Goal: Task Accomplishment & Management: Manage account settings

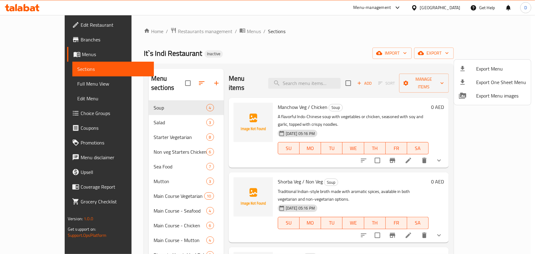
click at [59, 88] on div at bounding box center [267, 127] width 535 height 254
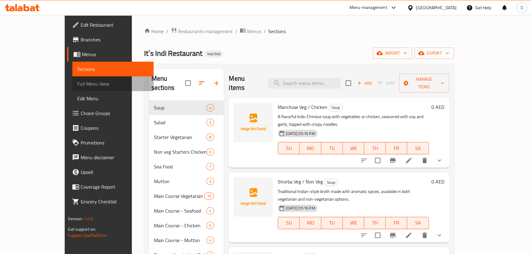
click at [72, 88] on link "Full Menu View" at bounding box center [112, 83] width 81 height 15
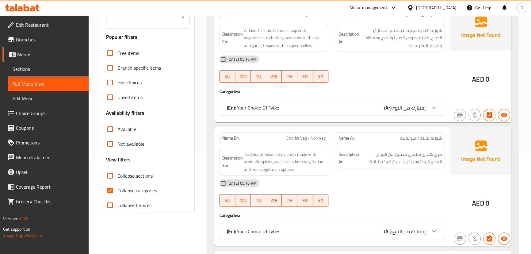
scroll to position [139, 0]
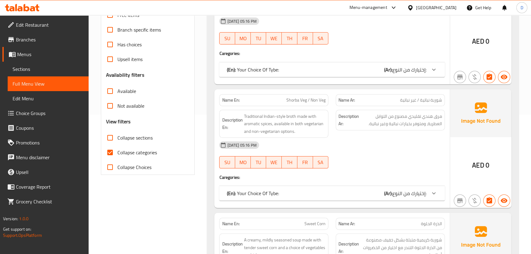
click at [123, 155] on span "Collapse categories" at bounding box center [137, 152] width 40 height 7
click at [117, 155] on input "Collapse categories" at bounding box center [110, 152] width 15 height 15
checkbox input "false"
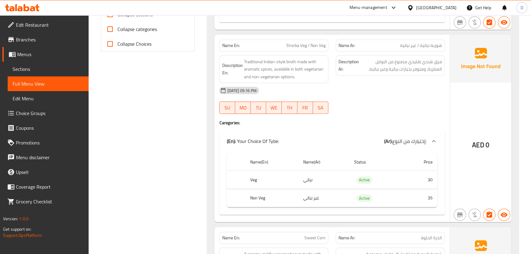
scroll to position [267, 0]
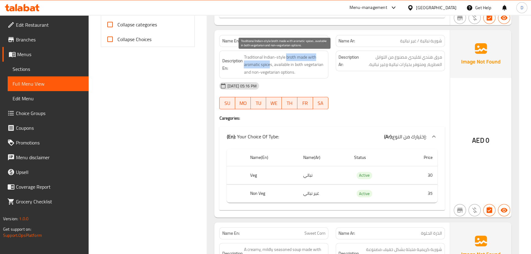
drag, startPoint x: 286, startPoint y: 57, endPoint x: 269, endPoint y: 65, distance: 18.6
click at [269, 65] on span "Traditional Indian-style broth made with aromatic spices, available in both veg…" at bounding box center [285, 64] width 82 height 23
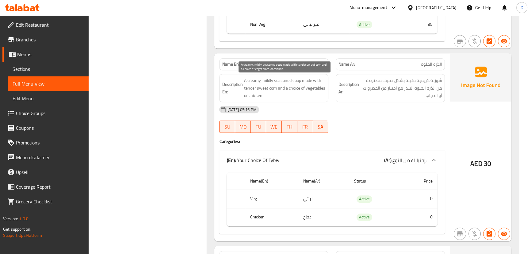
scroll to position [448, 0]
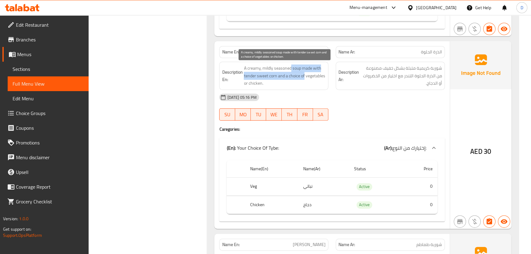
drag, startPoint x: 291, startPoint y: 65, endPoint x: 303, endPoint y: 74, distance: 15.3
click at [303, 74] on span "A creamy, mildly seasoned soup made with tender sweet corn and a choice of vege…" at bounding box center [285, 75] width 82 height 23
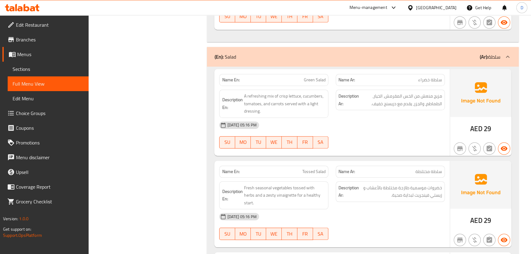
scroll to position [754, 0]
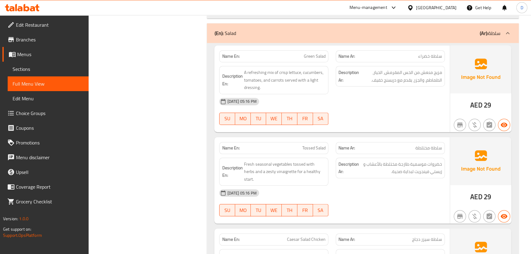
click at [337, 98] on div "[DATE] 05:16 PM" at bounding box center [331, 101] width 233 height 15
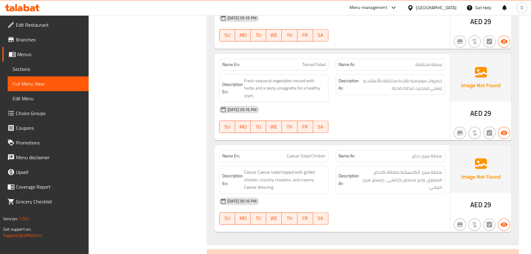
scroll to position [838, 0]
click at [306, 66] on span "Tossed Salad" at bounding box center [313, 64] width 23 height 6
copy span "Tossed"
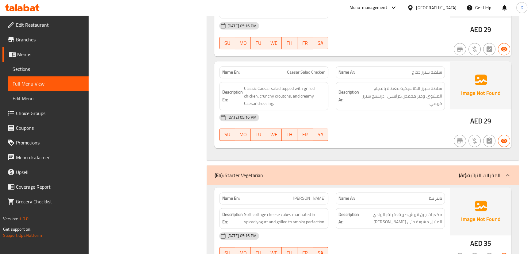
scroll to position [922, 0]
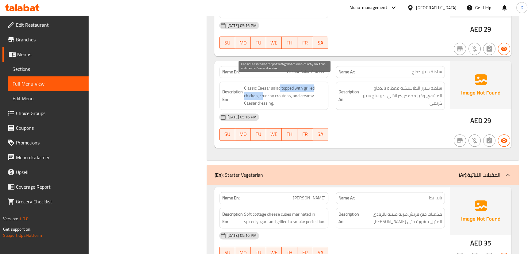
drag, startPoint x: 278, startPoint y: 79, endPoint x: 262, endPoint y: 87, distance: 18.2
click at [262, 87] on span "Classic Caesar salad topped with grilled chicken, crunchy croutons, and creamy …" at bounding box center [285, 95] width 82 height 23
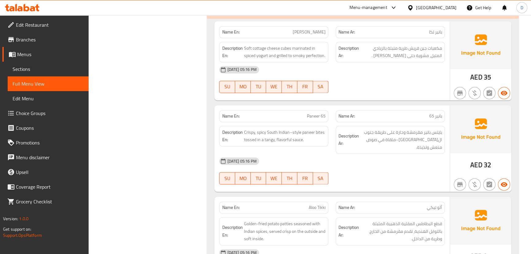
scroll to position [1116, 0]
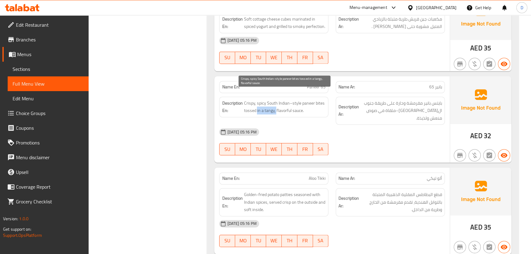
drag, startPoint x: 257, startPoint y: 102, endPoint x: 275, endPoint y: 103, distance: 18.4
click at [275, 103] on span "Crispy, spicy South Indian–style paneer bites tossed in a tangy, flavorful sauc…" at bounding box center [285, 106] width 82 height 15
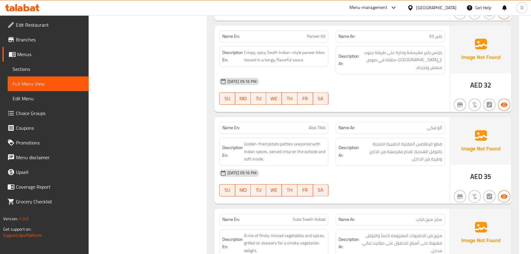
scroll to position [1200, 0]
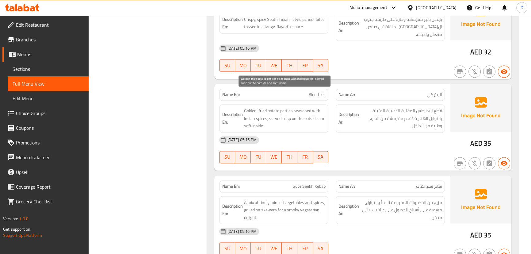
click at [284, 107] on span "Golden-fried potato patties seasoned with Indian spices, served crisp on the ou…" at bounding box center [285, 118] width 82 height 23
copy span "patties"
drag, startPoint x: 251, startPoint y: 93, endPoint x: 312, endPoint y: 107, distance: 62.7
click at [312, 107] on span "Golden-fried potato patties seasoned with Indian spices, served crisp on the ou…" at bounding box center [285, 118] width 82 height 23
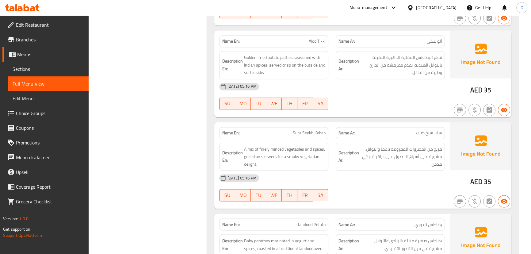
scroll to position [1256, 0]
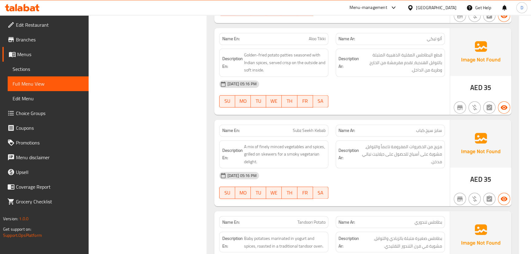
click at [295, 127] on span "Subz Seekh Kebab" at bounding box center [309, 130] width 33 height 6
copy span "Subz"
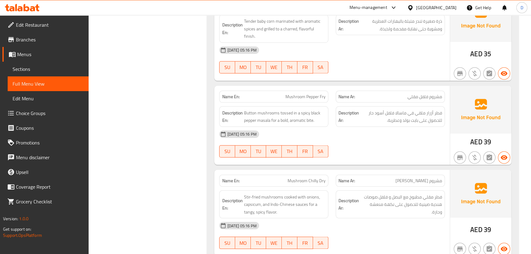
scroll to position [1562, 0]
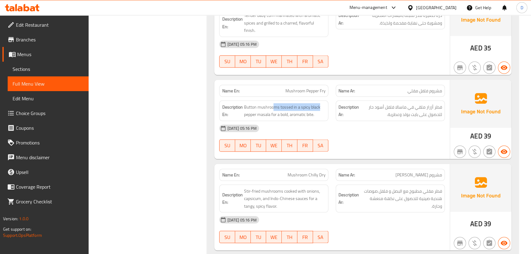
drag, startPoint x: 274, startPoint y: 89, endPoint x: 329, endPoint y: 92, distance: 55.8
click at [329, 97] on div "Description En: Button mushrooms tossed in a spicy black pepper masala for a bo…" at bounding box center [273, 111] width 116 height 28
copy span "ms tossed in a spicy black"
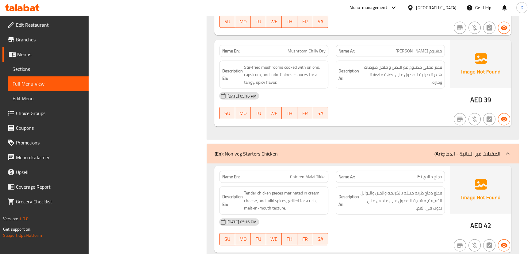
scroll to position [1701, 0]
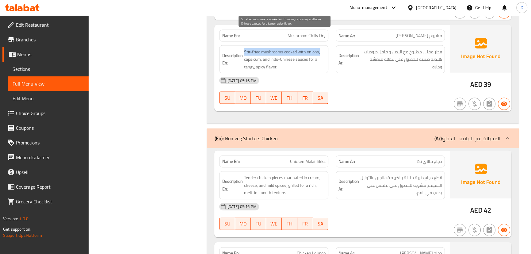
drag, startPoint x: 244, startPoint y: 34, endPoint x: 322, endPoint y: 32, distance: 78.5
click at [322, 48] on span "Stir-fried mushrooms cooked with onions, capsicum, and Indo-Chinese sauces for …" at bounding box center [285, 59] width 82 height 23
copy span "Stir-fried mushrooms cooked with onions,"
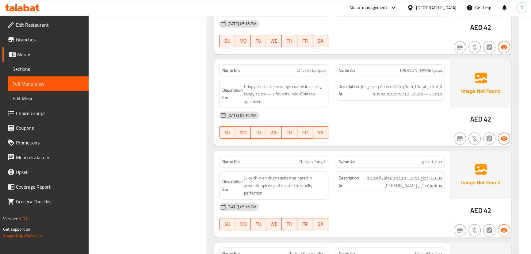
scroll to position [1896, 0]
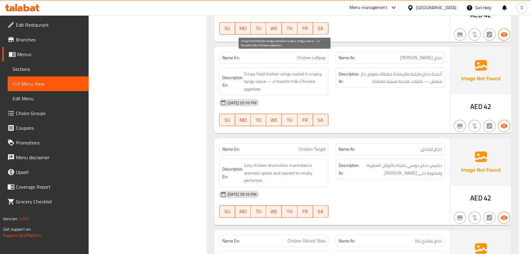
click at [255, 70] on span "Crispy fried chicken wings coated in a spicy, tangy sauce — a favorite Indo-Chi…" at bounding box center [285, 81] width 82 height 23
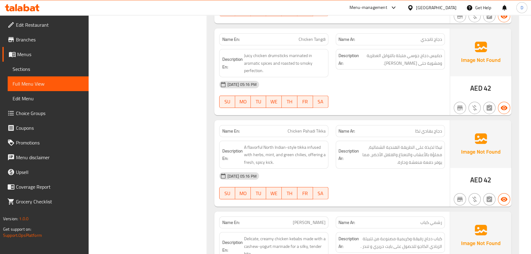
scroll to position [2008, 0]
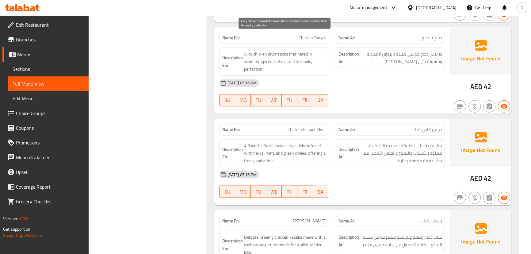
click at [284, 50] on span "Juicy chicken drumsticks marinated in aromatic spices and roasted to smoky perf…" at bounding box center [285, 61] width 82 height 23
copy span "drumsticks"
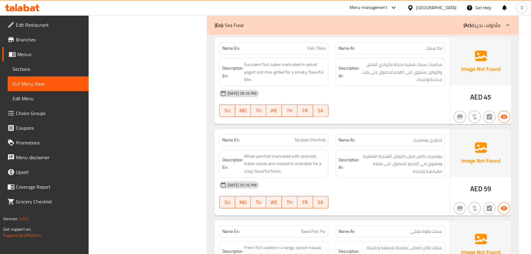
scroll to position [2398, 0]
drag, startPoint x: 307, startPoint y: 31, endPoint x: 328, endPoint y: 27, distance: 20.6
click at [328, 42] on div "Name En: Fish Tikka" at bounding box center [273, 48] width 109 height 12
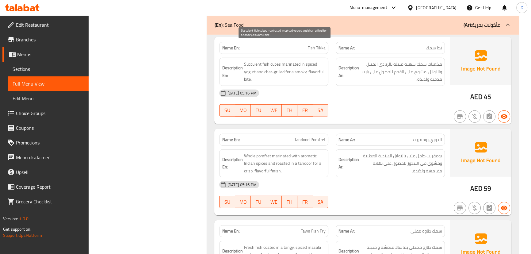
click at [258, 60] on span "Succulent fish cubes marinated in spiced yogurt and char-grilled for a smoky, f…" at bounding box center [285, 71] width 82 height 23
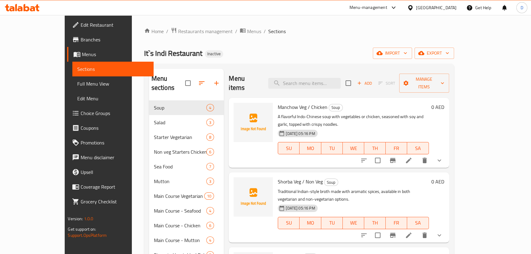
click at [331, 80] on input "search" at bounding box center [304, 83] width 72 height 11
paste input "Indo-Chinese soup with vegetables or chicken, seasoned with soy and garlic, top…"
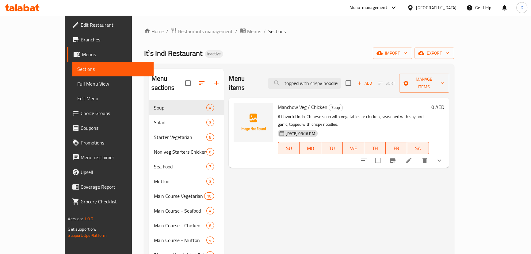
type input "Indo-Chinese soup with vegetables or chicken, seasoned with soy and garlic, top…"
click at [417, 155] on li at bounding box center [408, 160] width 17 height 11
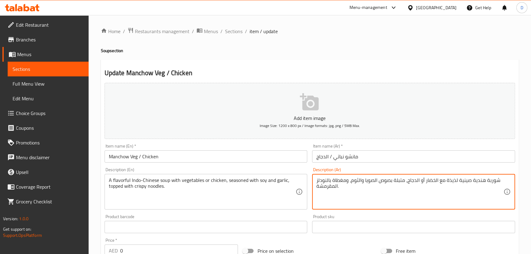
drag, startPoint x: 389, startPoint y: 180, endPoint x: 377, endPoint y: 177, distance: 12.8
type textarea "شوربة هندية صينية لذيذة مع الخضار أو الدجاج، متبلة بالصويا والثوم، ومغطاة بالنو…"
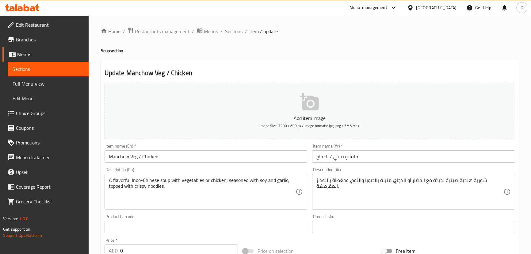
click at [146, 156] on input "Manchow Veg / Chicken" at bounding box center [205, 156] width 203 height 12
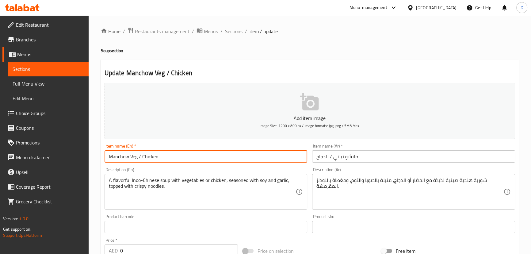
click at [146, 156] on input "Manchow Veg / Chicken" at bounding box center [205, 156] width 203 height 12
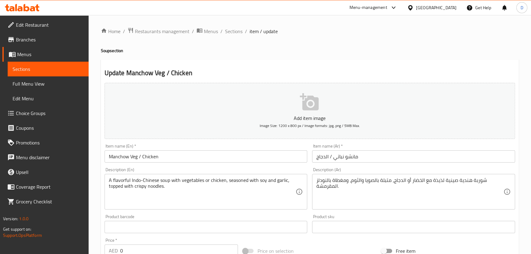
click at [100, 199] on div "Home / Restaurants management / Menus / Sections / item / update Soup section U…" at bounding box center [310, 231] width 442 height 432
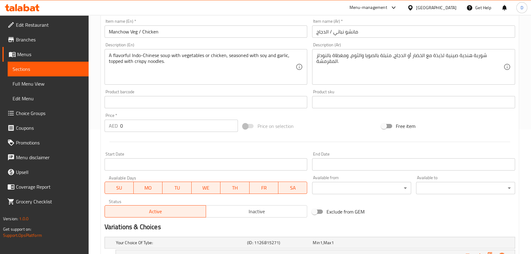
scroll to position [192, 0]
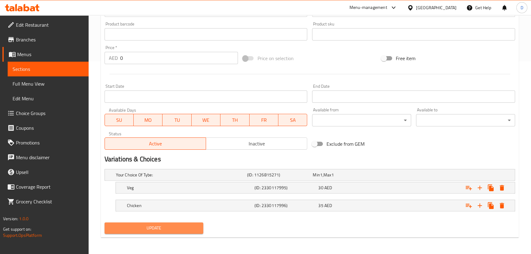
click at [181, 230] on span "Update" at bounding box center [153, 228] width 89 height 8
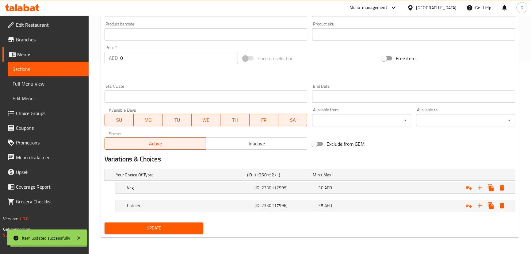
click at [181, 230] on span "Update" at bounding box center [153, 228] width 89 height 8
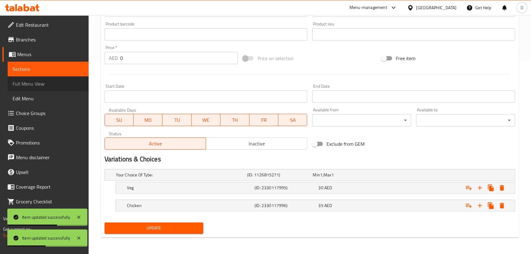
click at [29, 77] on link "Full Menu View" at bounding box center [48, 83] width 81 height 15
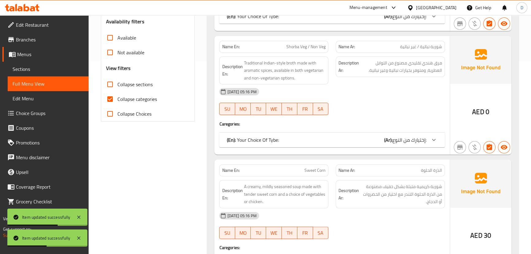
click at [46, 69] on span "Sections" at bounding box center [48, 68] width 71 height 7
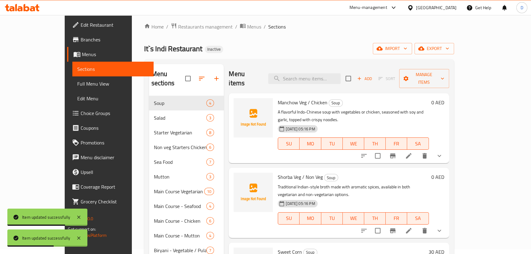
scroll to position [2, 0]
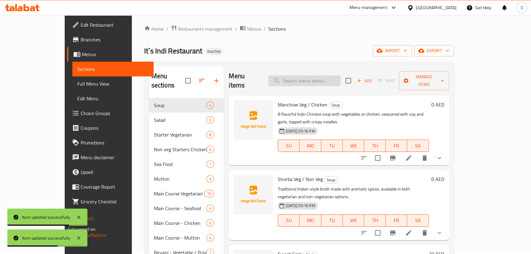
click at [330, 75] on input "search" at bounding box center [304, 80] width 72 height 11
paste input "raditional Indian-style broth made with aromatic spices, available in both vege…"
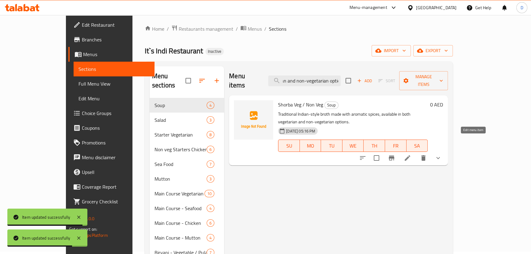
type input "raditional Indian-style broth made with aromatic spices, available in both vege…"
click at [411, 154] on icon at bounding box center [406, 157] width 7 height 7
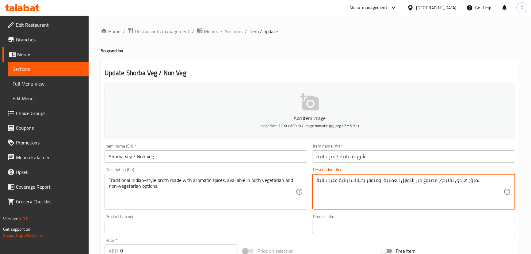
click at [464, 179] on textarea "مرق هندي تقليدي مصنوع من التوابل العطرية، ومتوفر بخيارات نباتية وغير نباتية." at bounding box center [409, 191] width 187 height 29
click at [456, 180] on textarea "مرق بطريقة هندي تقليدي مصنوع من التوابل العطرية، ومتوفر بخيارات نباتية وغير نبا…" at bounding box center [409, 191] width 187 height 29
click at [454, 180] on textarea "مرق بطريقة هندي تقليدي مصنوع من التوابل العطرية، ومتوفر بخيارات نباتية وغير نبا…" at bounding box center [409, 191] width 187 height 29
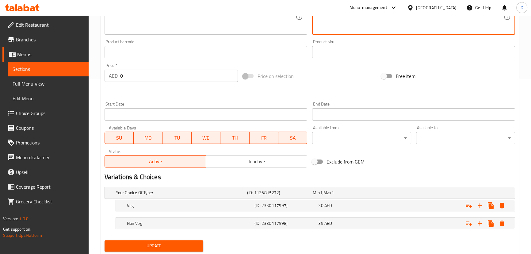
scroll to position [192, 0]
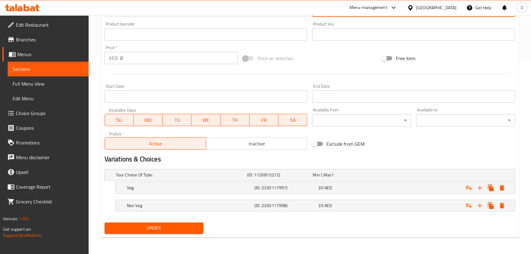
type textarea "مرق بطريقة هندية تقليدي مصنوع من التوابل العطرية، ومتوفر بخيارات نباتية وغير نب…"
click at [187, 228] on span "Update" at bounding box center [153, 228] width 89 height 8
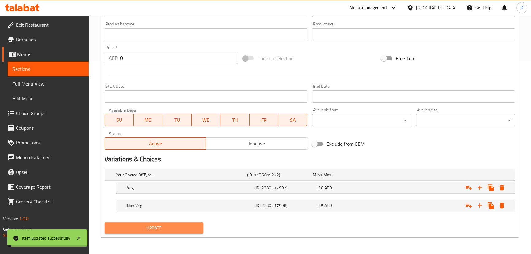
click at [187, 228] on span "Update" at bounding box center [153, 228] width 89 height 8
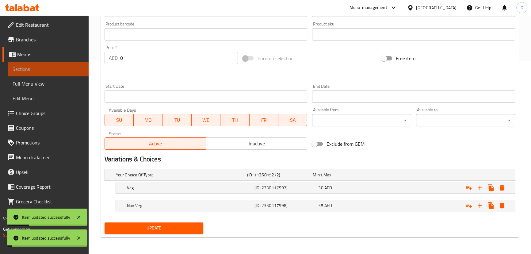
click at [75, 66] on span "Sections" at bounding box center [48, 68] width 71 height 7
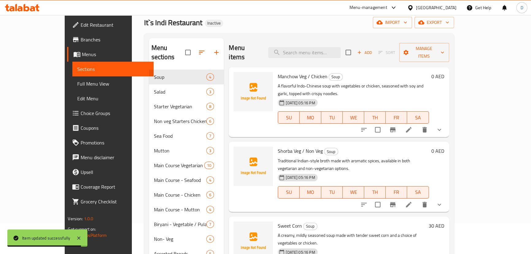
scroll to position [30, 0]
click at [313, 47] on input "search" at bounding box center [304, 52] width 72 height 11
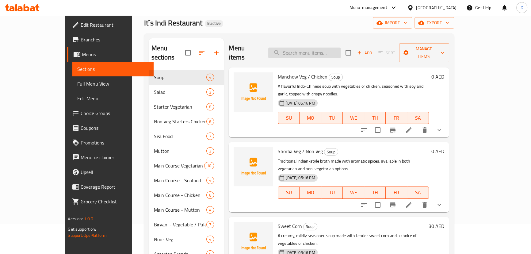
paste input "tangy and spiced tomato-based soup infused with Indian herbs and coriander."
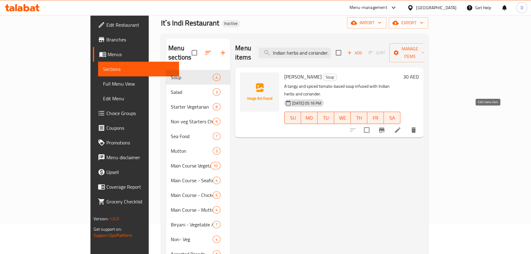
type input "tangy and spiced tomato-based soup infused with Indian herbs and coriander."
click at [401, 126] on icon at bounding box center [397, 129] width 7 height 7
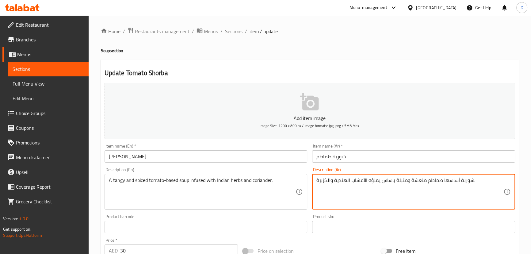
click at [392, 180] on textarea "شوربة أساسها طماطم منعشة ومتبلة باساس يملؤه الأعشاب الهندية والكزبرة." at bounding box center [409, 191] width 187 height 29
click at [375, 180] on textarea "شوربة أساسها طماطم منعشة ومتبلة يملؤه الأعشاب الهندية والكزبرة." at bounding box center [409, 191] width 187 height 29
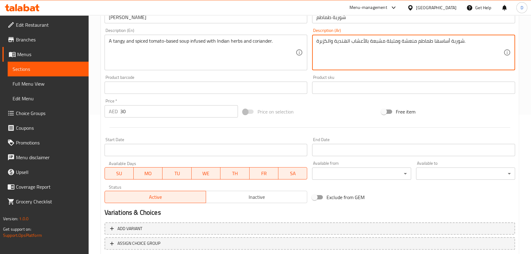
scroll to position [179, 0]
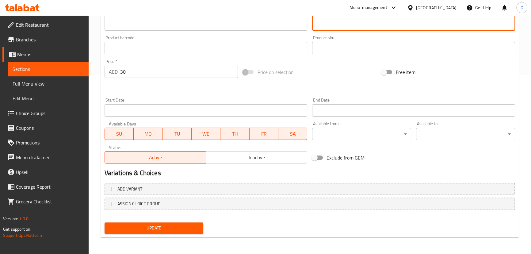
type textarea "شوربة أساسها طماطم منعشة ومتبلة مشبعة بالأعشاب الهندية والكزبرة."
click at [196, 229] on span "Update" at bounding box center [153, 228] width 89 height 8
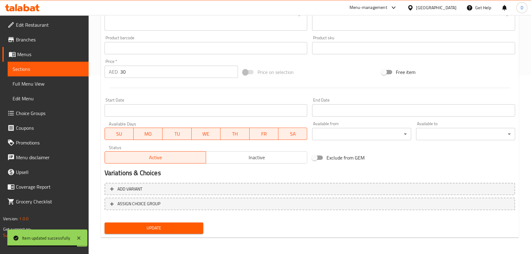
click at [169, 228] on span "Update" at bounding box center [153, 228] width 89 height 8
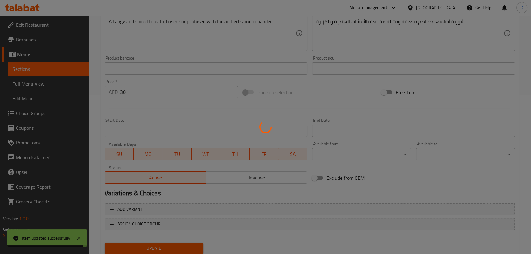
scroll to position [95, 0]
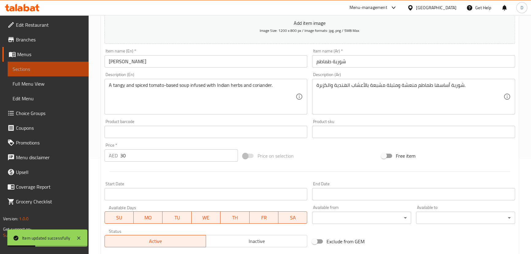
click at [52, 63] on link "Sections" at bounding box center [48, 69] width 81 height 15
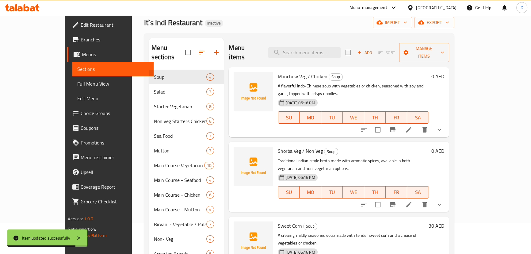
scroll to position [30, 0]
click at [312, 50] on input "search" at bounding box center [304, 52] width 72 height 11
paste input "Tossed"
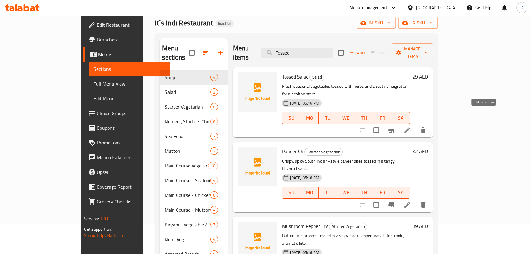
type input "Tossed"
click at [411, 126] on icon at bounding box center [406, 129] width 7 height 7
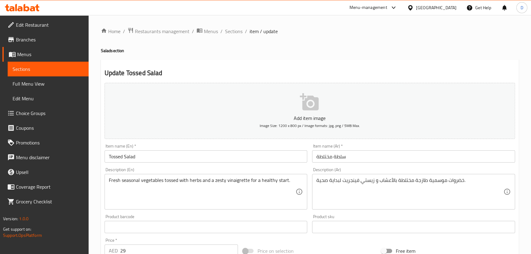
click at [320, 154] on input "سلطة مختلطة" at bounding box center [413, 156] width 203 height 12
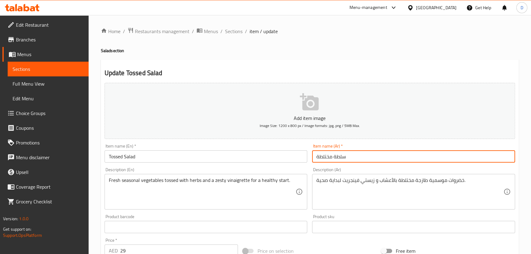
click at [320, 154] on input "سلطة مختلطة" at bounding box center [413, 156] width 203 height 12
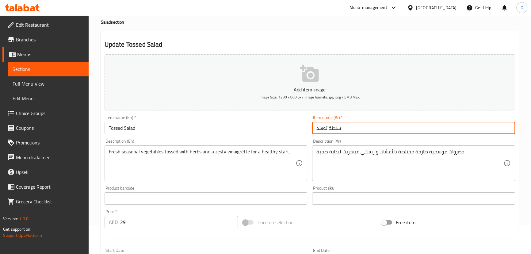
scroll to position [55, 0]
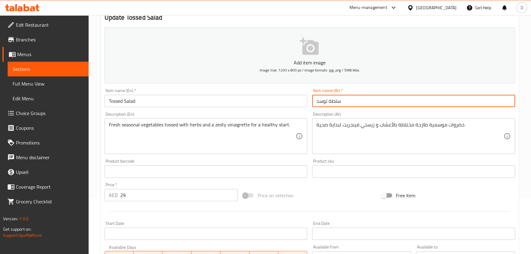
type input "سلطة توسد"
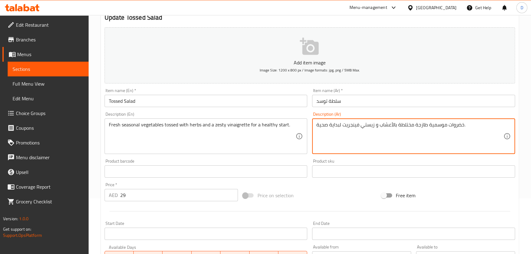
drag, startPoint x: 410, startPoint y: 126, endPoint x: 401, endPoint y: 127, distance: 9.3
type textarea "خضروات موسمية طازجة مغموسة بالأعشاب و زيستي فينجريت لبداية صحية."
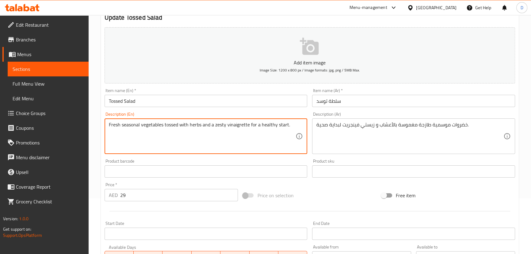
drag, startPoint x: 150, startPoint y: 126, endPoint x: 251, endPoint y: 122, distance: 100.2
click at [229, 139] on textarea "Fresh seasonal vegetables tossed with herbs and a zesty vinaigrette for a healt…" at bounding box center [202, 136] width 187 height 29
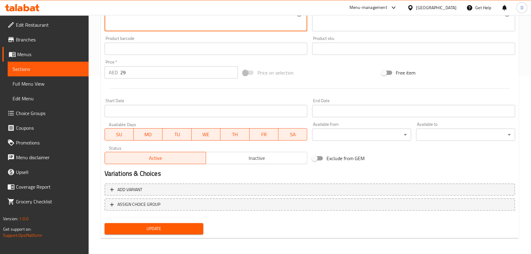
scroll to position [179, 0]
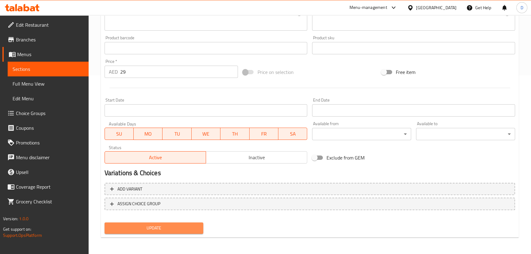
click at [179, 229] on span "Update" at bounding box center [153, 228] width 89 height 8
click at [86, 71] on link "Sections" at bounding box center [48, 69] width 81 height 15
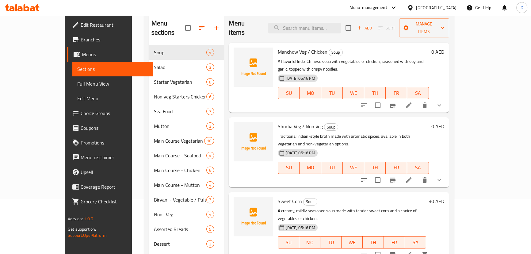
scroll to position [30, 0]
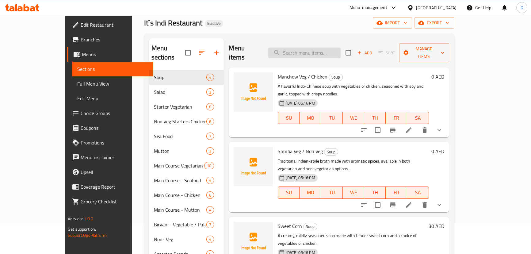
click at [336, 51] on input "search" at bounding box center [304, 52] width 72 height 11
paste input "rispy, spicy South Indian–style paneer bites tossed in a tangy, flavorful sauce."
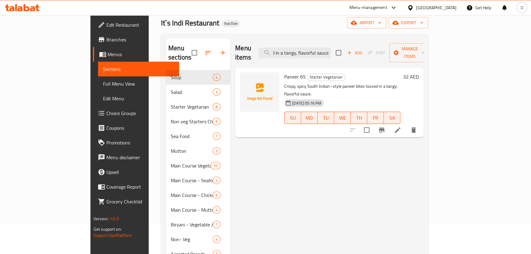
type input "rispy, spicy South Indian–style paneer bites tossed in a tangy, flavorful sauce."
click at [406, 124] on li at bounding box center [397, 129] width 17 height 11
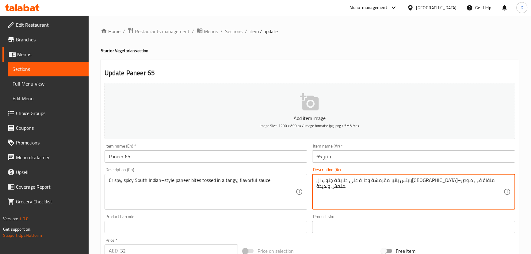
drag, startPoint x: 377, startPoint y: 183, endPoint x: 356, endPoint y: 183, distance: 20.8
click at [316, 181] on div "بايتس بانير مقرمشة وحارة على طريقة جنوب الهند–مغموسة بصوص منعش ولذيذة. Descript…" at bounding box center [413, 192] width 203 height 36
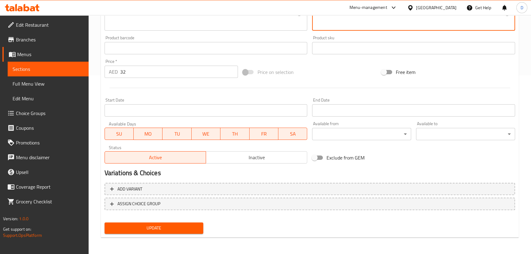
type textarea "بايتس بانير مقرمشة وحارة على طريقة جنوب الهند–مغموسة بصوص منعش ولذيذ."
click at [149, 229] on button "Update" at bounding box center [153, 227] width 99 height 11
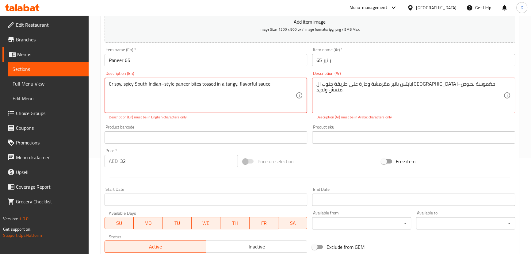
scroll to position [93, 0]
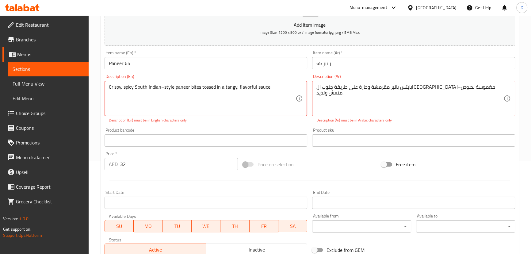
click at [164, 88] on textarea "Crispy, spicy South Indian–style paneer bites tossed in a tangy, flavorful sauc…" at bounding box center [202, 98] width 187 height 29
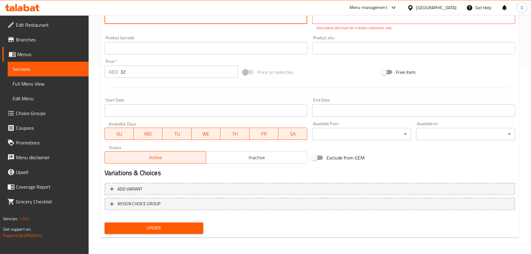
type textarea "Crispy, spicy South Indian-style paneer bites tossed in a tangy, flavorful sauc…"
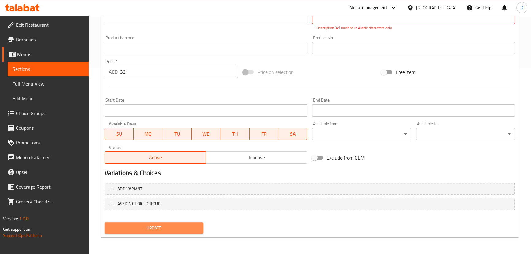
click at [169, 226] on span "Update" at bounding box center [153, 228] width 89 height 8
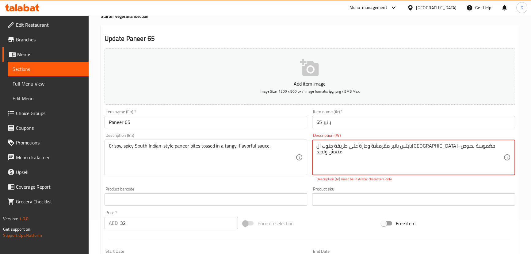
scroll to position [26, 0]
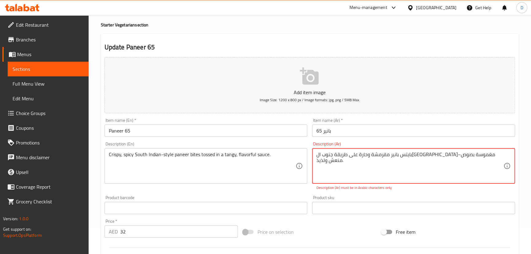
click at [380, 154] on textarea "بايتس بانير مقرمشة وحارة على طريقة جنوب الهند–مغموسة بصوص منعش ولذيذ." at bounding box center [409, 165] width 187 height 29
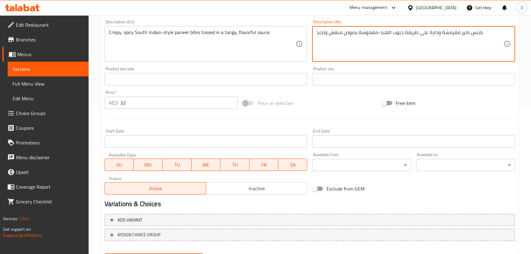
scroll to position [179, 0]
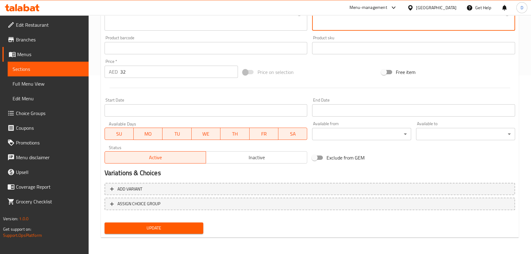
type textarea "بايتس بانير مقرمشة وحارة على طريقة جنوب الهند-مغموسة بصوص منعش ولذيذ."
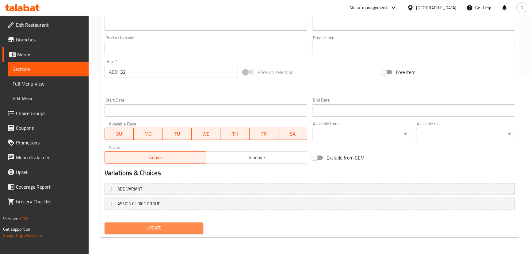
click at [144, 229] on span "Update" at bounding box center [153, 228] width 89 height 8
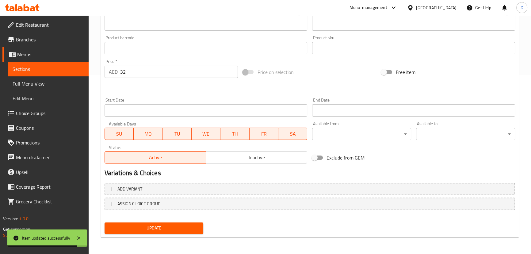
click at [52, 70] on span "Sections" at bounding box center [48, 68] width 71 height 7
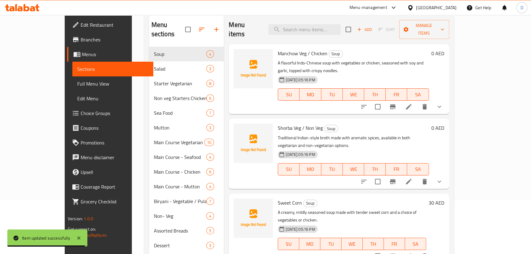
scroll to position [2, 0]
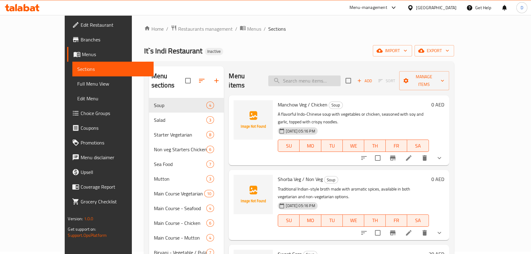
click at [340, 80] on input "search" at bounding box center [304, 80] width 72 height 11
paste input "Subz"
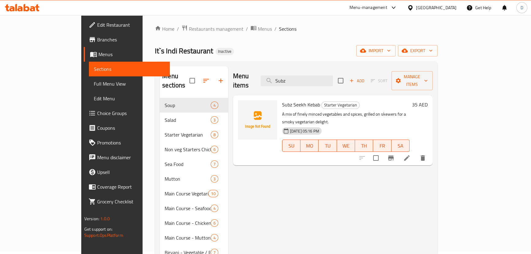
type input "Subz"
click at [432, 149] on div "Menu items Subz Add Sort Manage items Subz Seekh Kebab Starter Vegetarian A mix…" at bounding box center [330, 193] width 204 height 254
click at [415, 152] on li at bounding box center [406, 157] width 17 height 11
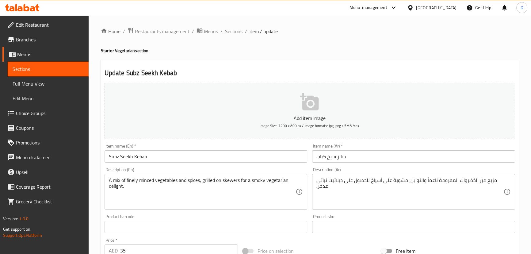
click at [341, 161] on input "سابز سيخ كباب" at bounding box center [413, 156] width 203 height 12
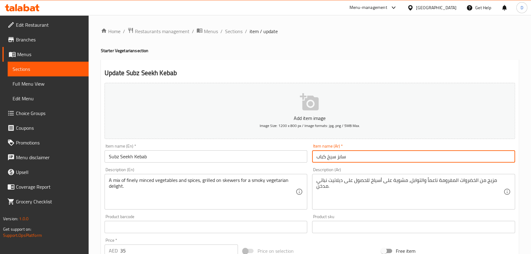
click at [341, 161] on input "سابز سيخ كباب" at bounding box center [413, 156] width 203 height 12
paste input "وبز"
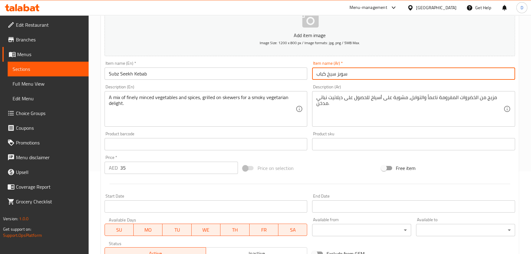
scroll to position [83, 0]
type input "سوبز سيخ كباب"
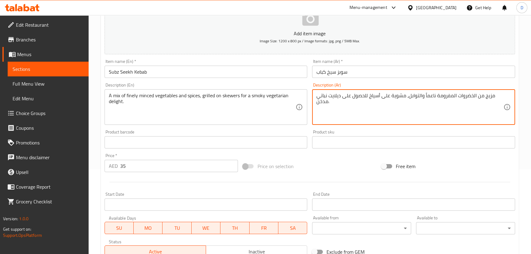
scroll to position [179, 0]
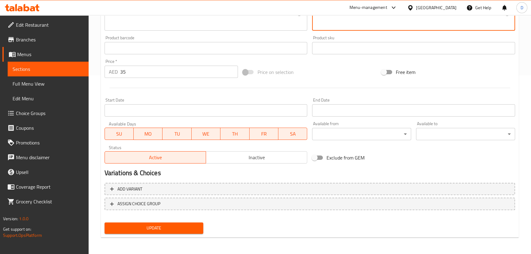
type textarea "مزيج من الخضروات المفرومة ناعماً والتوابل، مشوية على أسياخ للحصول على ديلايت نب…"
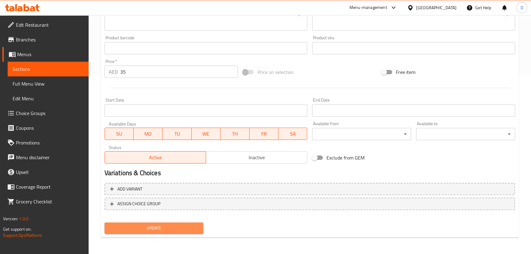
click at [149, 226] on span "Update" at bounding box center [153, 228] width 89 height 8
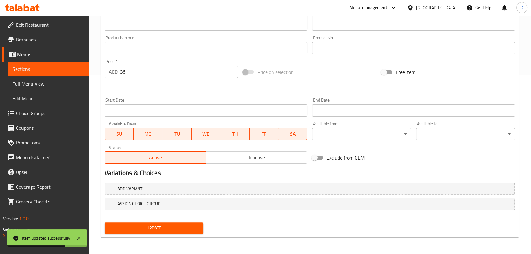
click at [77, 72] on span "Sections" at bounding box center [48, 68] width 71 height 7
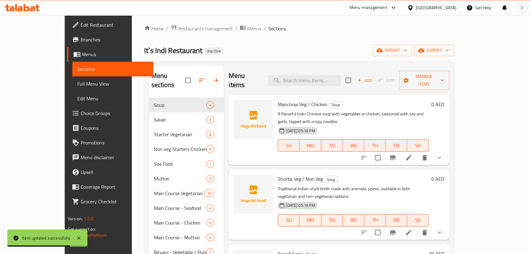
scroll to position [2, 0]
click at [309, 76] on input "search" at bounding box center [304, 80] width 72 height 11
paste input "ms tossed in a spicy black"
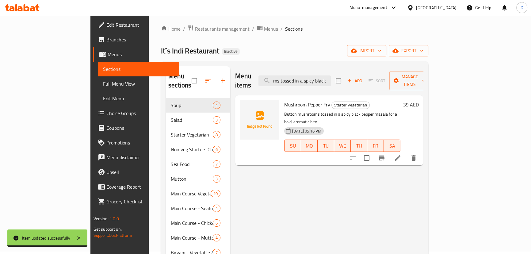
type input "ms tossed in a spicy black"
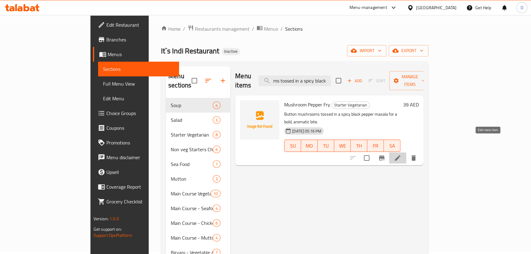
click at [401, 154] on icon at bounding box center [397, 157] width 7 height 7
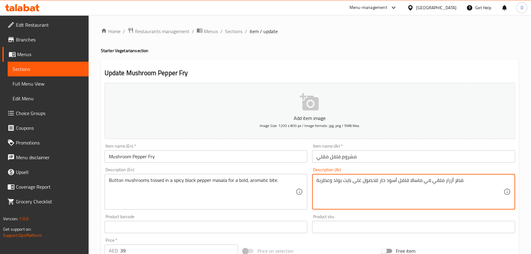
drag, startPoint x: 441, startPoint y: 177, endPoint x: 421, endPoint y: 181, distance: 20.3
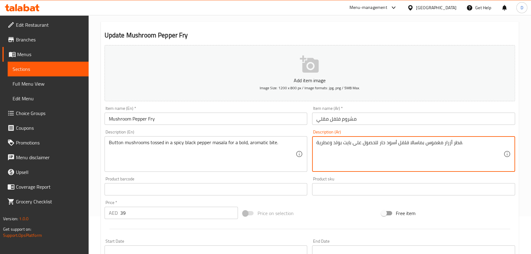
scroll to position [167, 0]
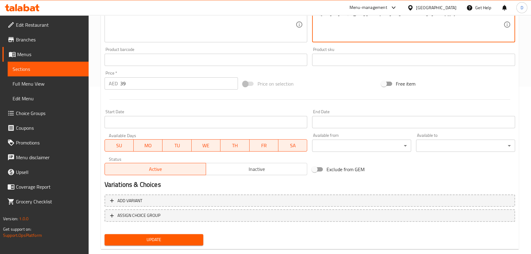
type textarea "فطر أزرار مغموس بماسالا فلفل أسود حار للحصول على بايت بولد وعطرية."
click at [189, 234] on button "Update" at bounding box center [153, 239] width 99 height 11
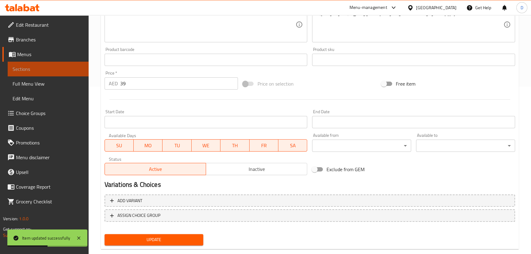
click at [40, 72] on link "Sections" at bounding box center [48, 69] width 81 height 15
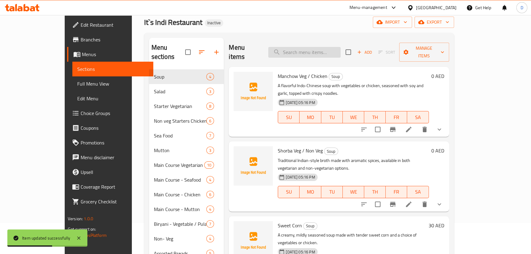
scroll to position [2, 0]
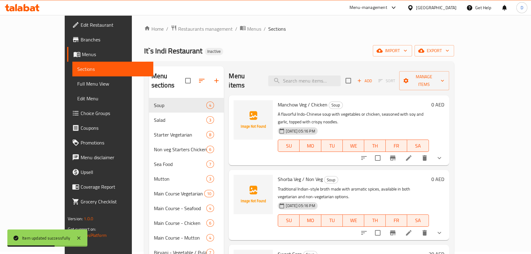
click at [312, 67] on div "Menu items Add Sort Manage items" at bounding box center [339, 80] width 220 height 29
click at [311, 76] on input "search" at bounding box center [304, 80] width 72 height 11
paste input "Stir-fried mushrooms cooked with onions,"
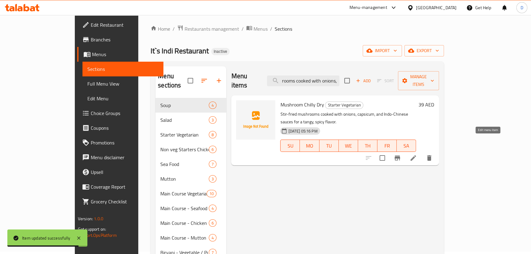
type input "Stir-fried mushrooms cooked with onions,"
click at [417, 154] on icon at bounding box center [412, 157] width 7 height 7
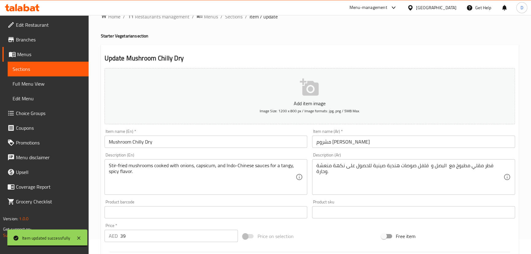
scroll to position [28, 0]
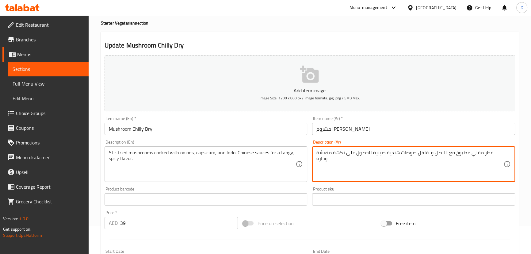
drag, startPoint x: 422, startPoint y: 152, endPoint x: 418, endPoint y: 152, distance: 4.3
click at [414, 155] on textarea "فطر مقلي مطبوخ مع البصل و فليفلة صوصات هندية صينية للحصول على نكهة منعشة وحارة." at bounding box center [409, 164] width 187 height 29
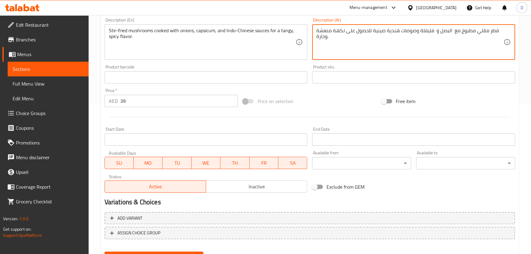
scroll to position [179, 0]
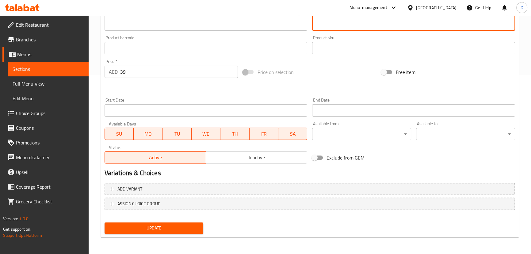
type textarea "فطر مقلي مطبوخ مع البصل و فليفلة وصوصات هندية صينية للحصول على نكهة منعشة وحارة."
click at [183, 224] on span "Update" at bounding box center [153, 228] width 89 height 8
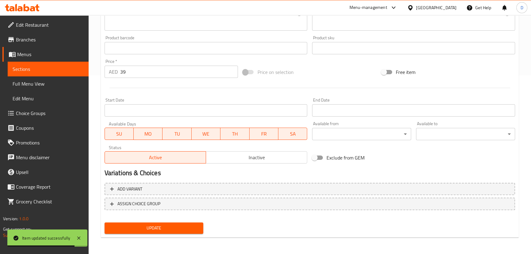
click at [59, 73] on link "Sections" at bounding box center [48, 69] width 81 height 15
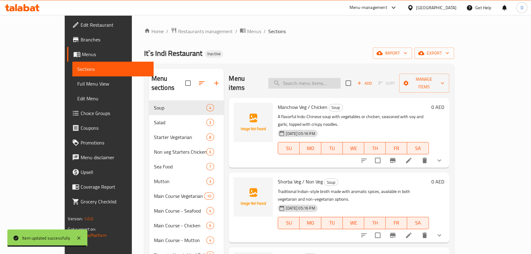
click at [339, 83] on input "search" at bounding box center [304, 83] width 72 height 11
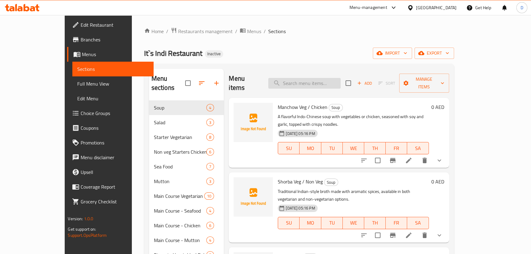
paste input "flavorful North Indian-style tikka infused with herbs, mint, and green chilies,…"
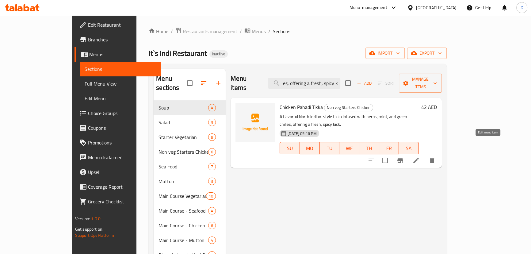
type input "flavorful North Indian-style tikka infused with herbs, mint, and green chilies,…"
click at [419, 157] on icon at bounding box center [415, 160] width 7 height 7
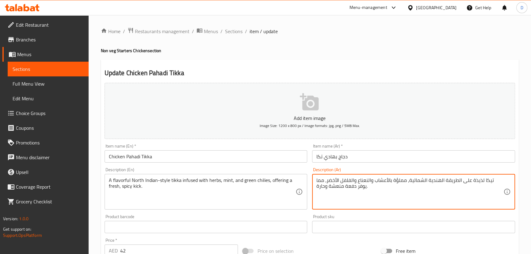
drag, startPoint x: 411, startPoint y: 181, endPoint x: 403, endPoint y: 180, distance: 7.7
click at [403, 180] on textarea "تيكا لذيذة على الطريقة الهندية الشمالية، مملؤة بالأعشاب والنعناع والفلفل الأخضر…" at bounding box center [409, 191] width 187 height 29
click at [407, 180] on textarea "تيكا لذيذة على الطريقة الهندية الشمالية، مملؤة بالأعشاب والنعناع والفلفل الأخضر…" at bounding box center [409, 191] width 187 height 29
click at [498, 180] on textarea "تيكا لذيذة على الطريقة الهندية الشمالية، مشبعة بالأعشاب والنعناع والفلفل الأخضر…" at bounding box center [409, 191] width 187 height 29
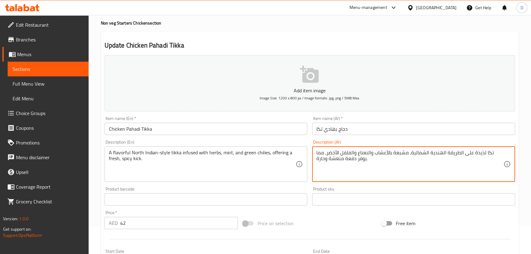
click at [338, 161] on textarea "تكا لذيذة على الطريقة الهندية الشمالية، مشبعة بالأعشاب والنعناع والفلفل الأخضر،…" at bounding box center [409, 164] width 187 height 29
drag, startPoint x: 344, startPoint y: 157, endPoint x: 352, endPoint y: 160, distance: 8.8
click at [352, 160] on textarea "تكا لذيذة على الطريقة الهندية الشمالية، مشبعة بالأعشاب والنعناع والفلفل الأخضر،…" at bounding box center [409, 164] width 187 height 29
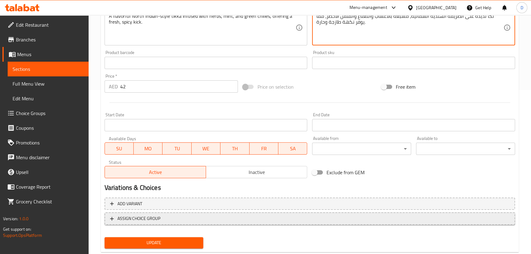
scroll to position [167, 0]
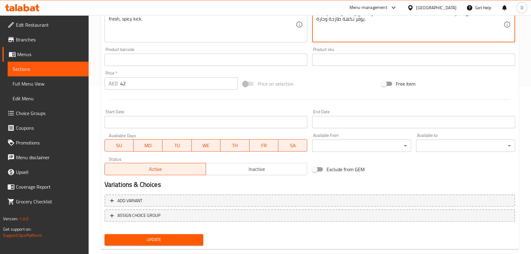
click at [172, 236] on span "Update" at bounding box center [153, 240] width 89 height 8
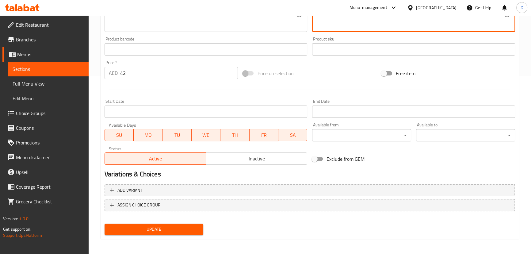
scroll to position [179, 0]
type textarea "تكا لذيذة على الطريقة الهندية الشمالية، مشبعة بالأعشاب والنعناع والفلفل الأخضر …"
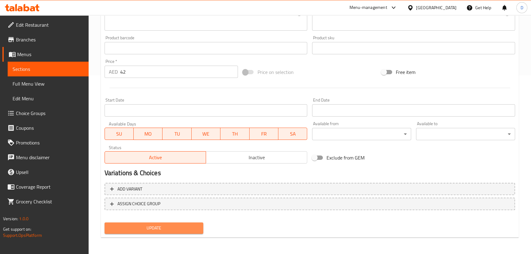
click at [185, 228] on span "Update" at bounding box center [153, 228] width 89 height 8
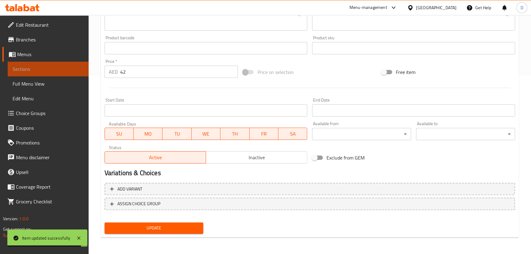
click at [63, 62] on link "Sections" at bounding box center [48, 69] width 81 height 15
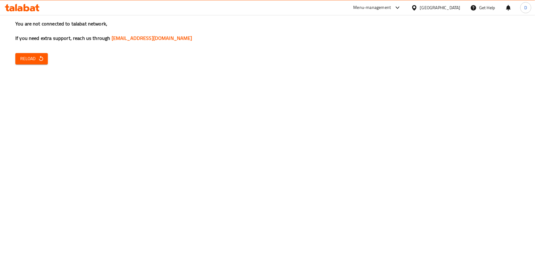
click at [23, 55] on span "Reload" at bounding box center [31, 59] width 23 height 8
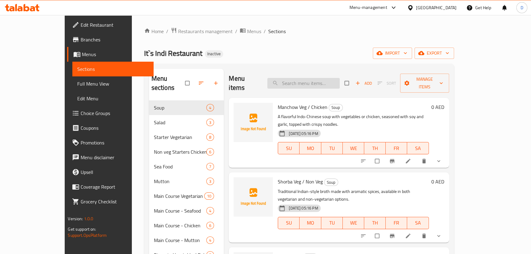
click at [319, 79] on input "search" at bounding box center [303, 83] width 72 height 11
paste input "Spicy, dry-fried chicken tossed with black pepper, onions, and curry leave"
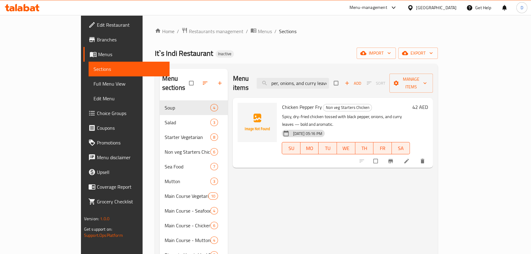
type input "Spicy, dry-fried chicken tossed with black pepper, onions, and curry leave"
click at [415, 156] on li at bounding box center [406, 161] width 17 height 10
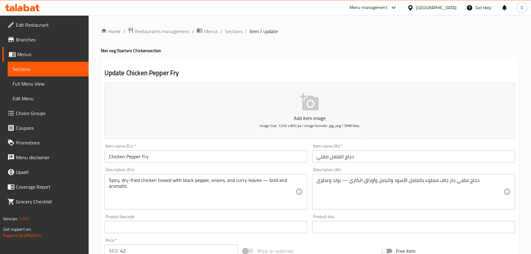
scroll to position [28, 0]
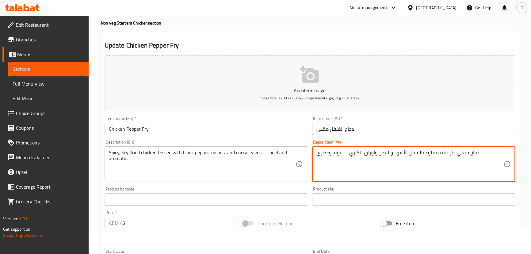
drag, startPoint x: 342, startPoint y: 152, endPoint x: 349, endPoint y: 154, distance: 7.4
type textarea "دجاج مقلي حار جاف مملوء بالفلفل الأسود والبصل وأوراق الكاري- بولد وعطري."
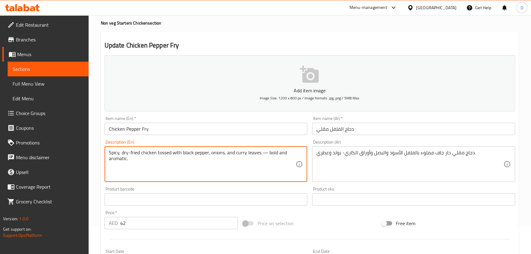
drag, startPoint x: 261, startPoint y: 153, endPoint x: 265, endPoint y: 154, distance: 4.0
click at [265, 154] on textarea "Spicy, dry-fried chicken tossed with black pepper, onions, and curry leaves — b…" at bounding box center [202, 164] width 187 height 29
type textarea "Spicy, dry-fried chicken tossed with black pepper, onions, and curry leaves - b…"
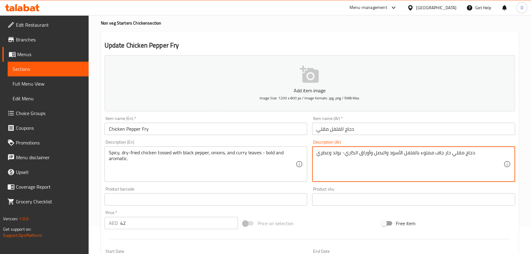
drag, startPoint x: 429, startPoint y: 151, endPoint x: 419, endPoint y: 147, distance: 10.8
click at [402, 159] on textarea "دجاج مقلي حار جاف مغموس بالفلفل الأسود والبصل وأوراق الكاري- بولد وعطري." at bounding box center [409, 164] width 187 height 29
click at [402, 154] on textarea "دجاج مقلي حار جاف مغموس بالفلفل الأسود والبصل وأوراق الكاري- بولد وعطري." at bounding box center [409, 164] width 187 height 29
click at [402, 153] on textarea "دجاج مقلي حار جاف مغموس بالفلفل الأسود والبصل وأوراق الكاري- بولد وعطري." at bounding box center [409, 164] width 187 height 29
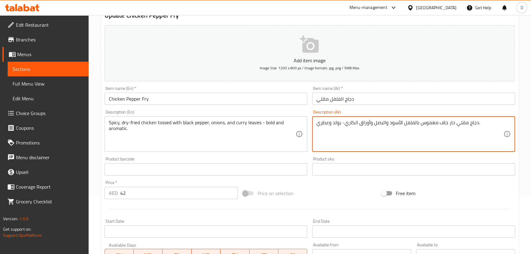
scroll to position [179, 0]
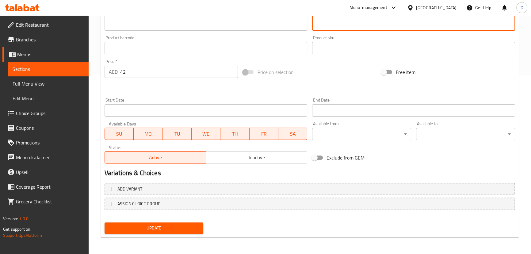
type textarea "دجاج مقلي حار جاف مغموس بالفلفل الأسود والبصل وأوراق الكاري- بولد وعطري."
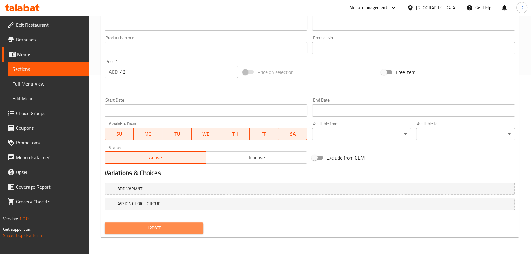
click at [186, 230] on span "Update" at bounding box center [153, 228] width 89 height 8
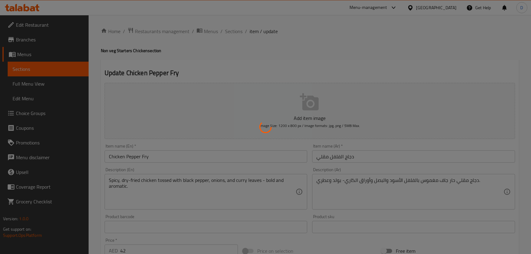
scroll to position [179, 0]
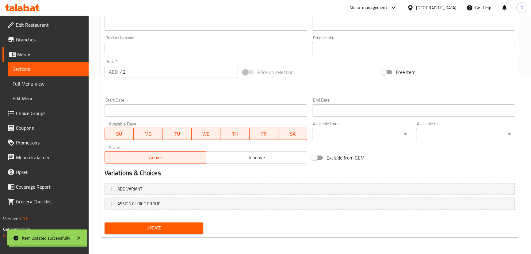
click at [67, 69] on span "Sections" at bounding box center [48, 68] width 71 height 7
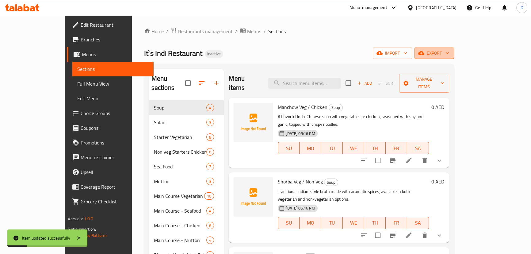
click at [454, 57] on button "export" at bounding box center [434, 52] width 40 height 11
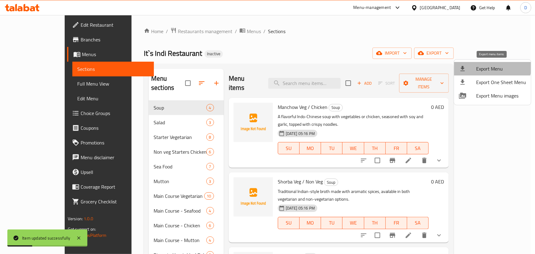
click at [488, 62] on li "Export Menu" at bounding box center [492, 68] width 77 height 13
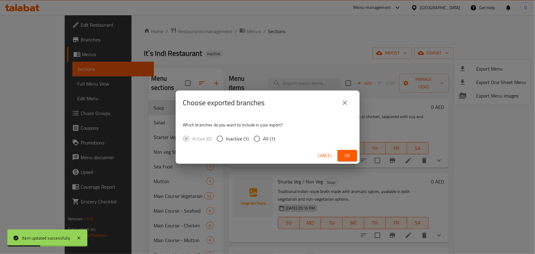
click at [261, 135] on input "All (1)" at bounding box center [256, 138] width 13 height 13
radio input "true"
click at [339, 155] on button "Ok" at bounding box center [347, 155] width 20 height 11
